Goal: Check status: Check status

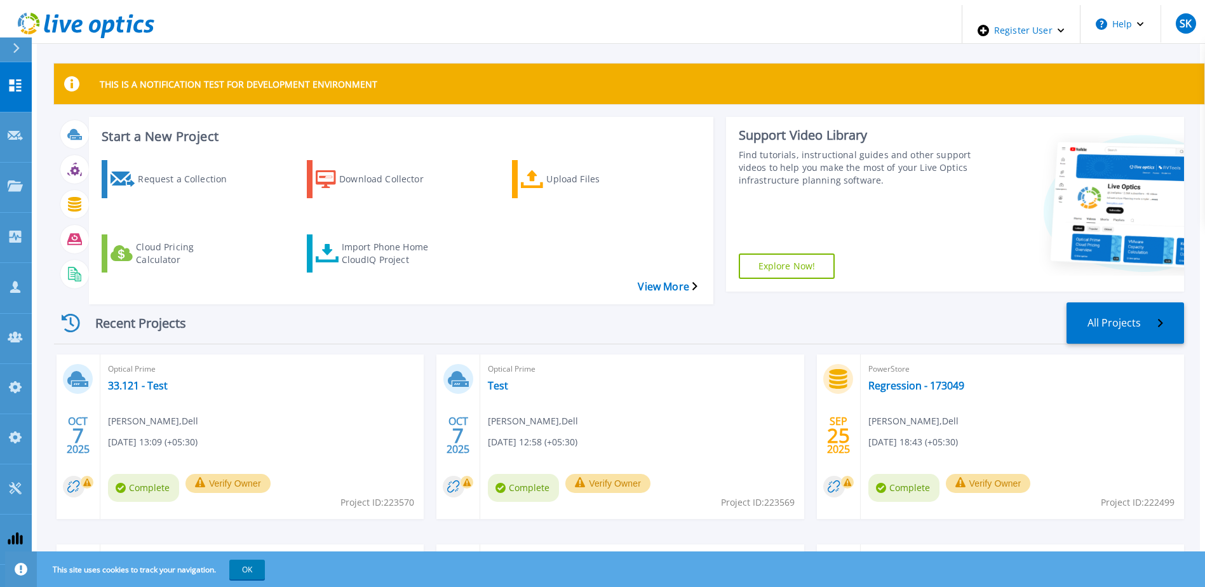
click at [1015, 189] on div at bounding box center [1081, 204] width 205 height 175
click at [133, 379] on link "33.121 - Test" at bounding box center [138, 385] width 60 height 13
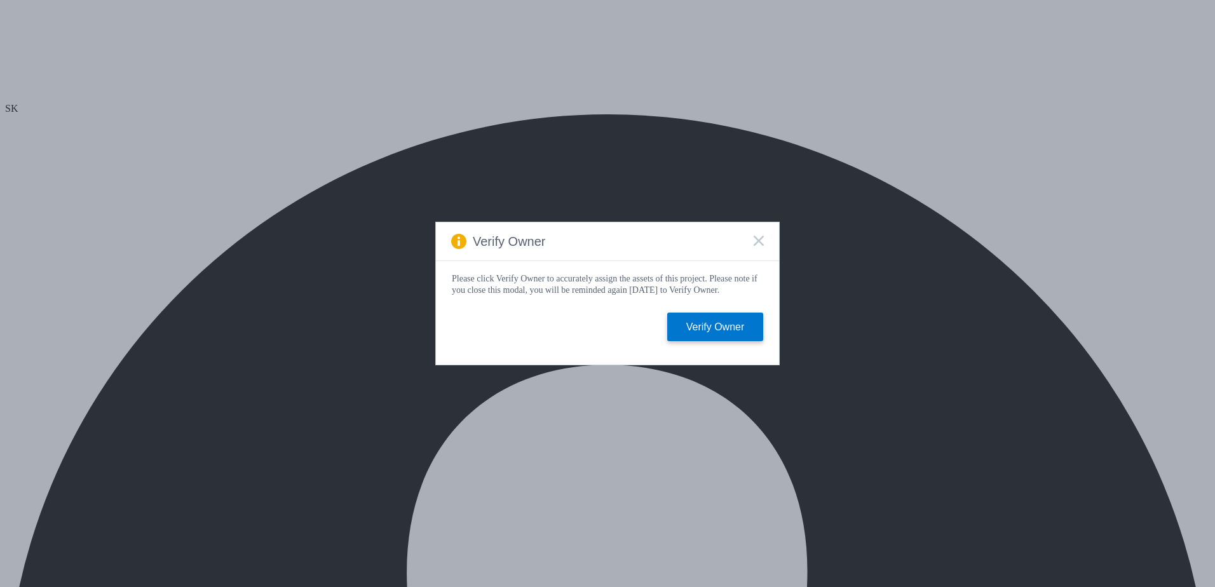
click at [760, 236] on rect at bounding box center [758, 240] width 11 height 11
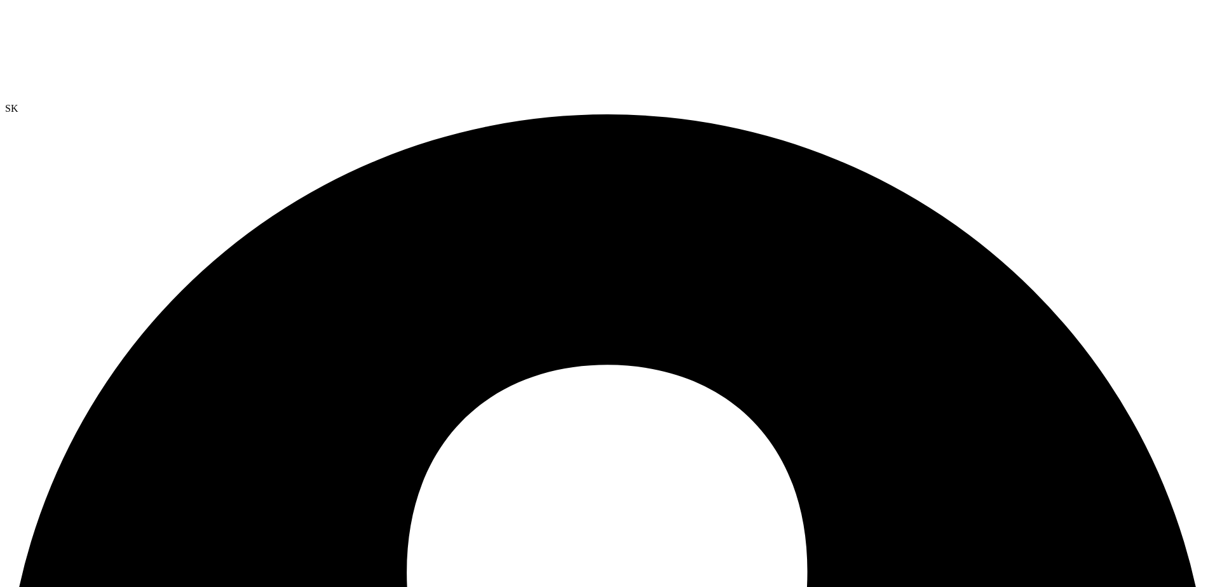
scroll to position [24, 0]
